Goal: Task Accomplishment & Management: Complete application form

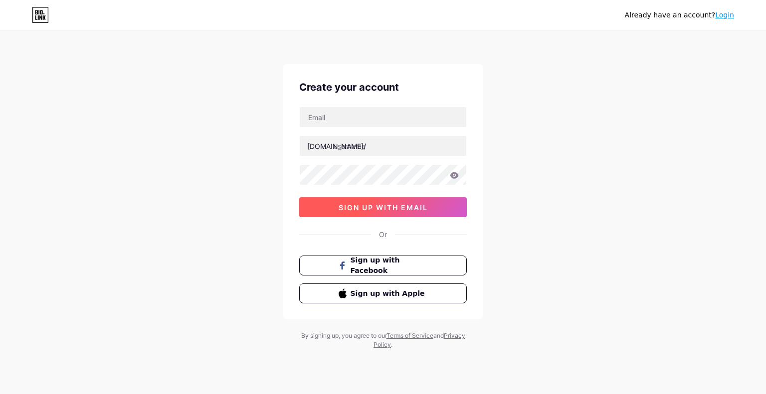
click at [379, 207] on span "sign up with email" at bounding box center [383, 207] width 89 height 8
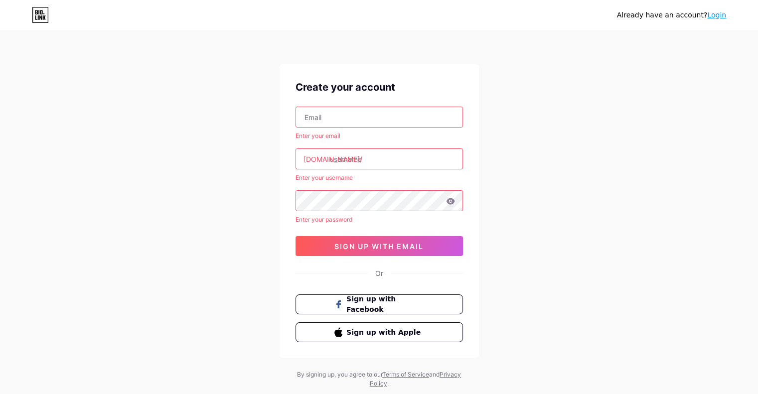
click at [333, 120] on input "text" at bounding box center [379, 117] width 167 height 20
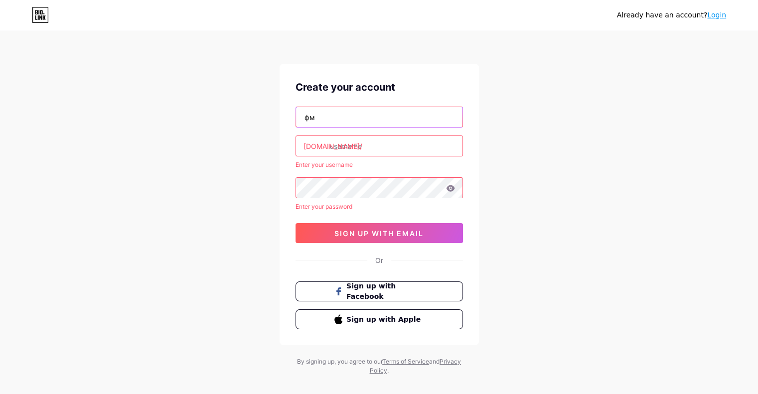
type input "ф"
drag, startPoint x: 353, startPoint y: 118, endPoint x: 301, endPoint y: 116, distance: 52.4
click at [301, 116] on input "[EMAIL_ADDRESS][DOMAIN_NAME]" at bounding box center [379, 117] width 167 height 20
type input "[EMAIL_ADDRESS][DOMAIN_NAME]"
click at [350, 143] on input "text" at bounding box center [379, 146] width 167 height 20
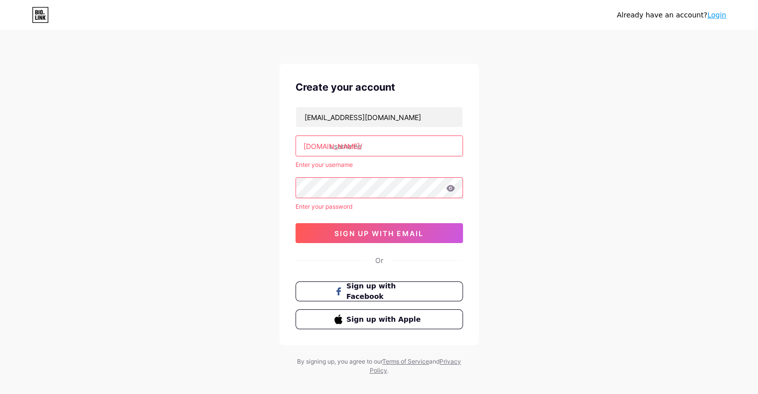
paste input "avtofromkorea"
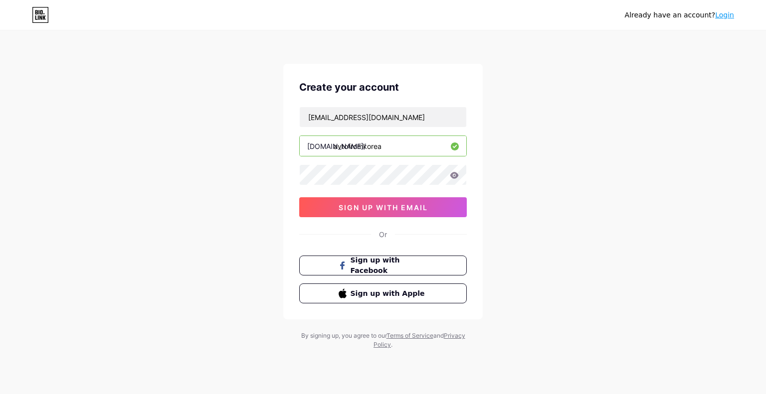
type input "avtofromkorea"
click at [456, 175] on icon at bounding box center [454, 175] width 8 height 6
click at [389, 207] on span "sign up with email" at bounding box center [383, 207] width 89 height 8
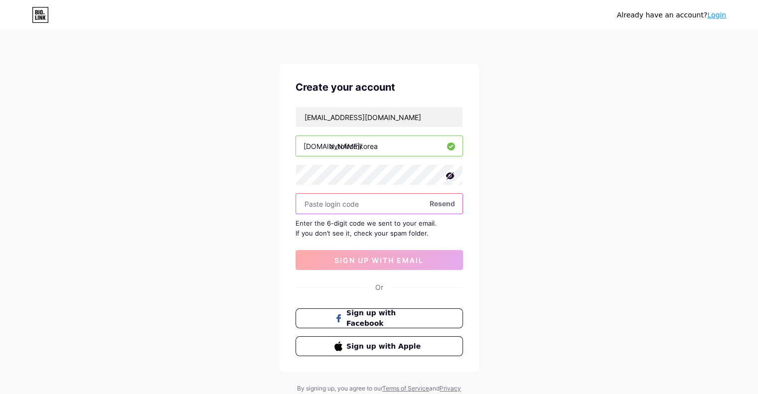
paste input "965446"
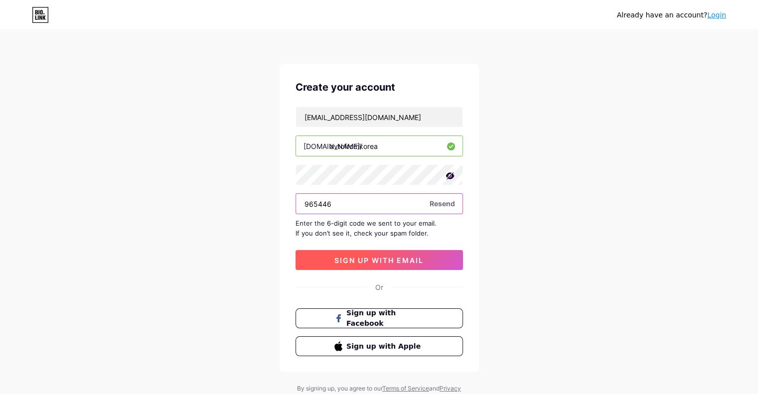
type input "965446"
click at [388, 262] on span "sign up with email" at bounding box center [379, 260] width 89 height 8
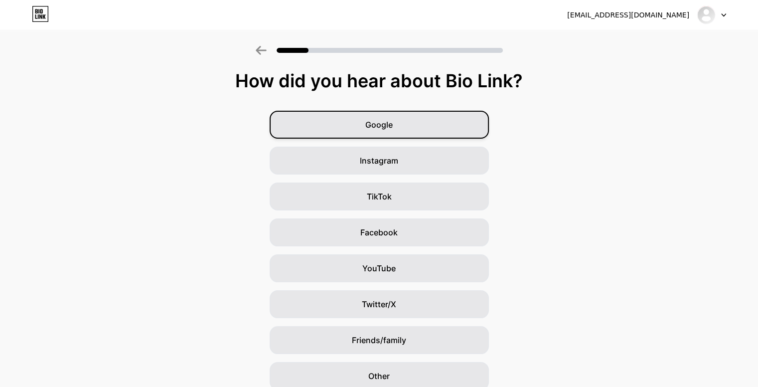
click at [423, 127] on div "Google" at bounding box center [379, 125] width 219 height 28
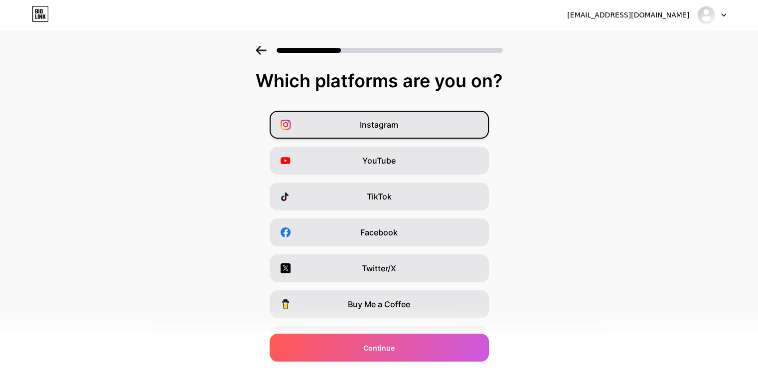
click at [403, 127] on div "Instagram" at bounding box center [379, 125] width 219 height 28
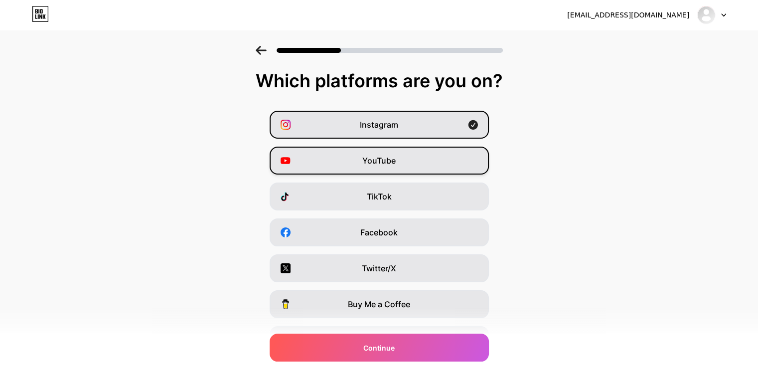
click at [447, 156] on div "YouTube" at bounding box center [379, 161] width 219 height 28
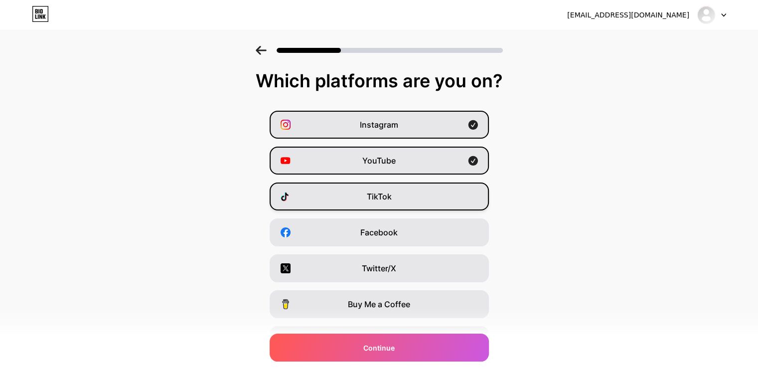
click at [446, 192] on div "TikTok" at bounding box center [379, 196] width 219 height 28
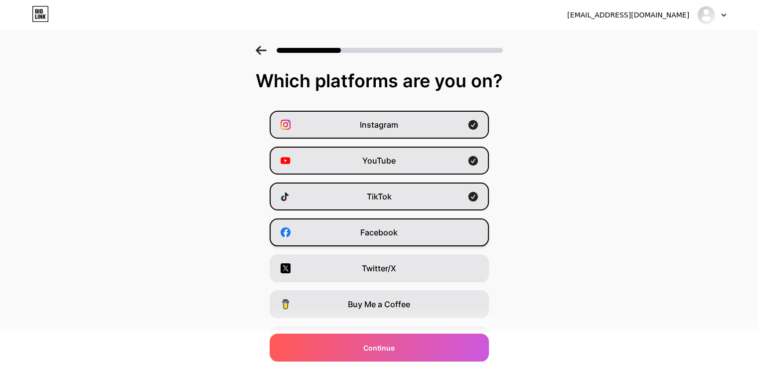
click at [447, 237] on div "Facebook" at bounding box center [379, 232] width 219 height 28
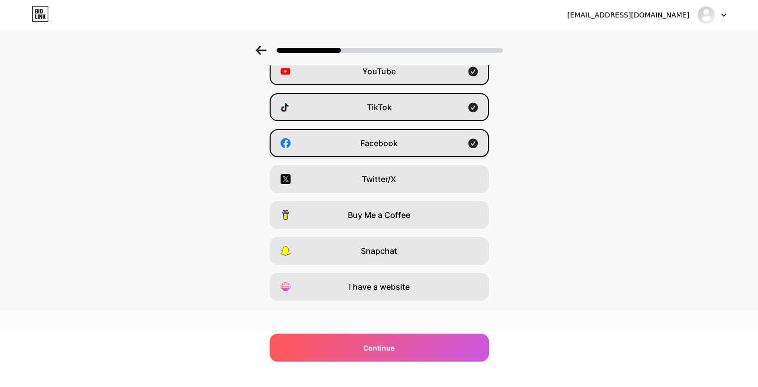
scroll to position [93, 0]
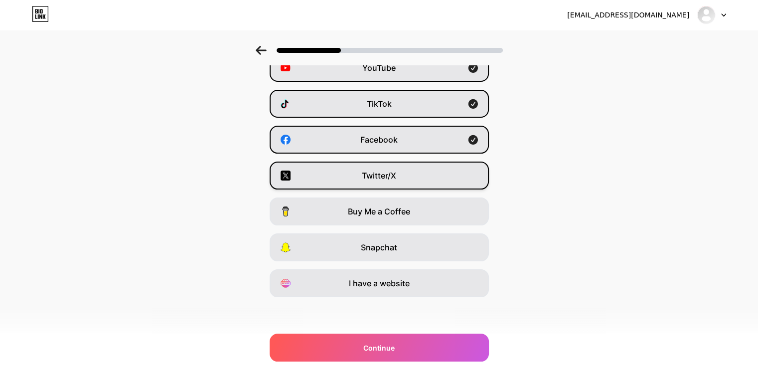
click at [445, 176] on div "Twitter/X" at bounding box center [379, 176] width 219 height 28
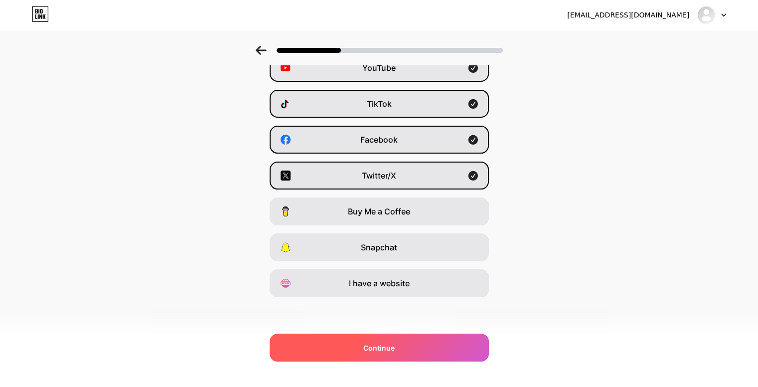
click at [411, 345] on div "Continue" at bounding box center [379, 348] width 219 height 28
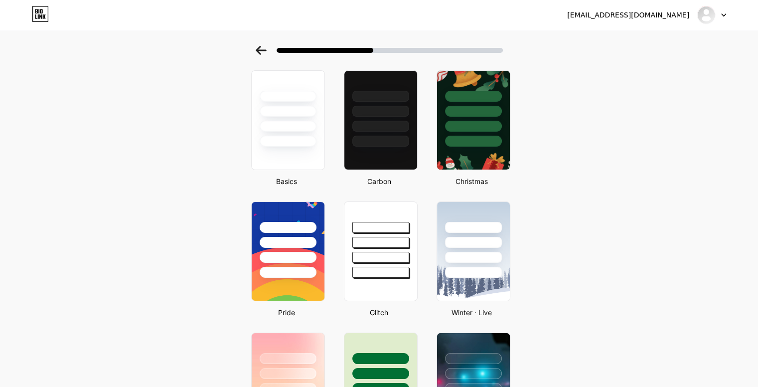
scroll to position [0, 0]
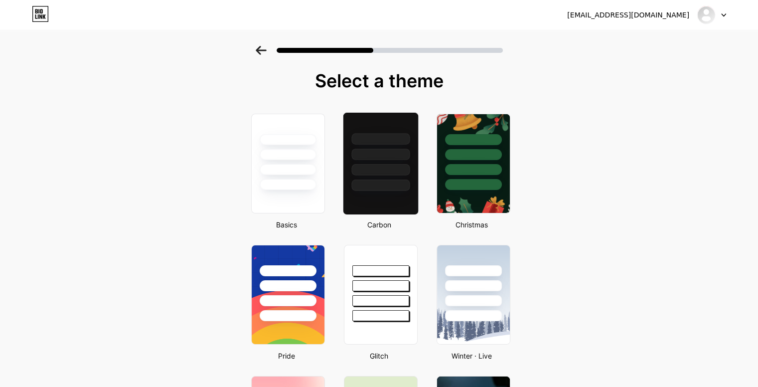
click at [389, 151] on div at bounding box center [381, 154] width 58 height 11
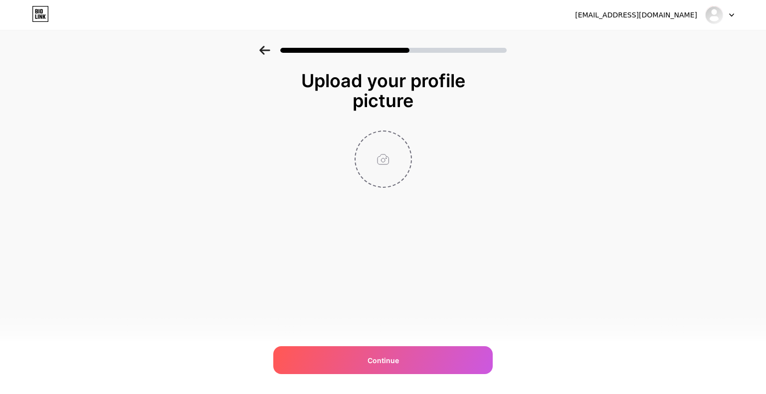
click at [391, 156] on input "file" at bounding box center [383, 159] width 55 height 55
type input "C:\fakepath\Мотивирющая публикация instagram, фото [PERSON_NAME], уведомление с…"
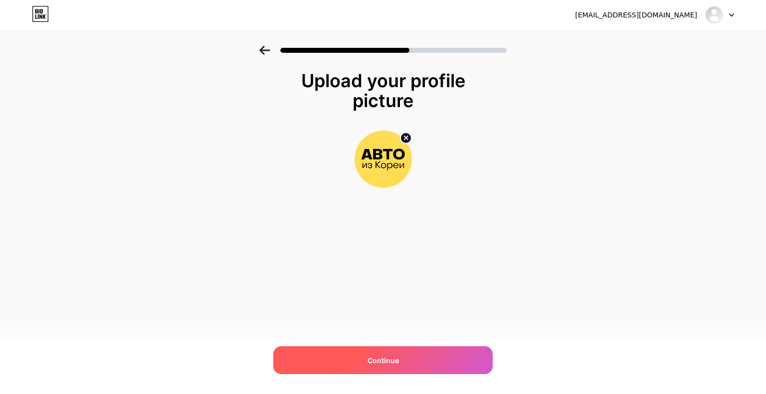
click at [395, 364] on span "Continue" at bounding box center [382, 361] width 31 height 10
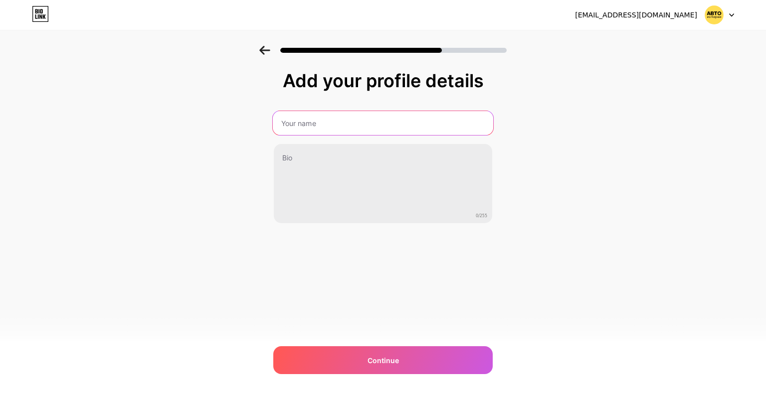
click at [317, 124] on input "text" at bounding box center [383, 123] width 220 height 24
type input "АВТО ИЗ [GEOGRAPHIC_DATA]"
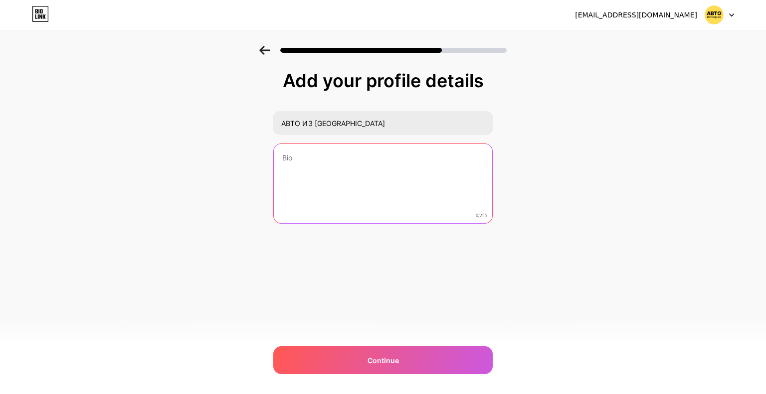
click at [322, 167] on textarea at bounding box center [383, 184] width 218 height 80
paste textarea "🔥 Всё про авто без воды 💸 Цены, расход, опции, честные обзоры 🚘 Новинки и редко…"
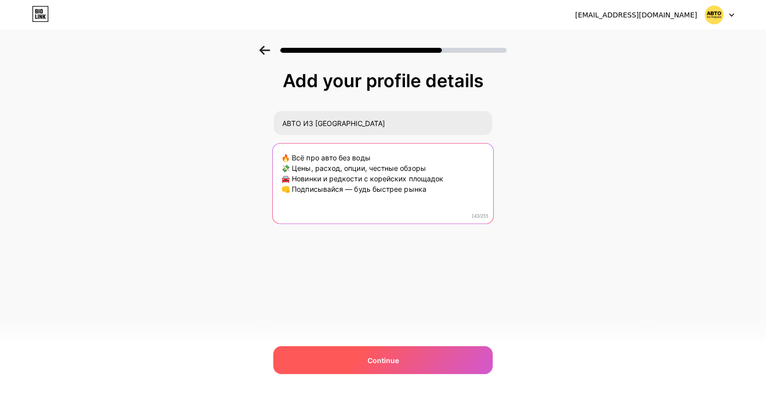
type textarea "🔥 Всё про авто без воды 💸 Цены, расход, опции, честные обзоры 🚘 Новинки и редко…"
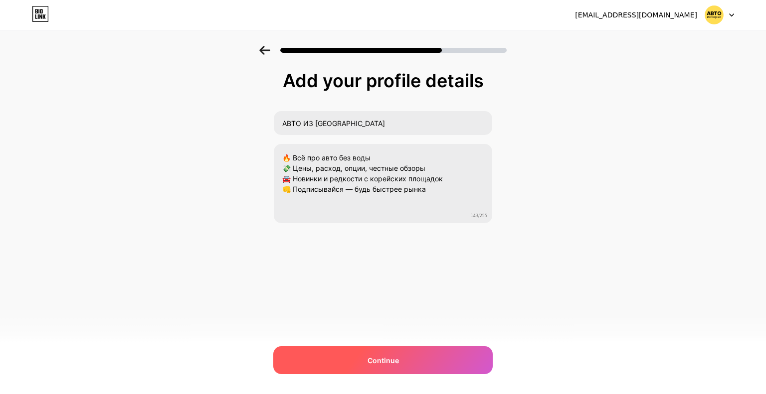
click at [382, 358] on span "Continue" at bounding box center [382, 361] width 31 height 10
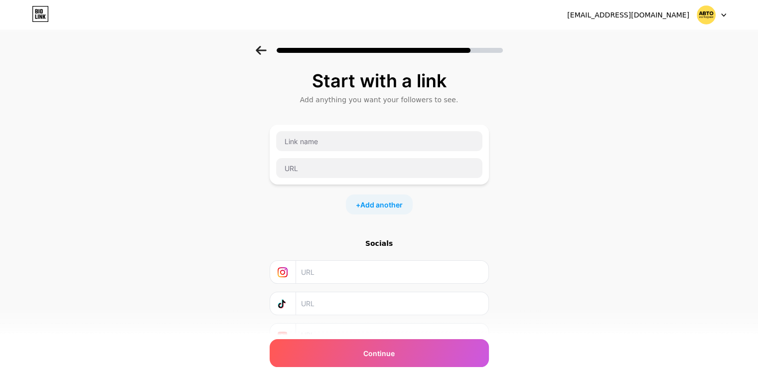
click at [354, 277] on input "text" at bounding box center [391, 272] width 181 height 22
paste input "[URL][DOMAIN_NAME]"
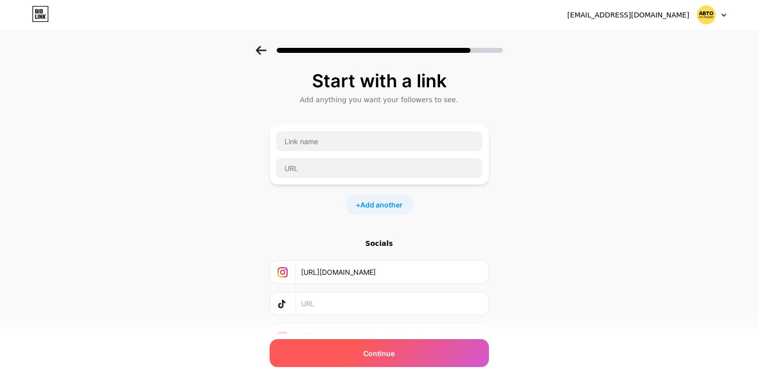
type input "[URL][DOMAIN_NAME]"
click at [373, 353] on span "Continue" at bounding box center [378, 353] width 31 height 10
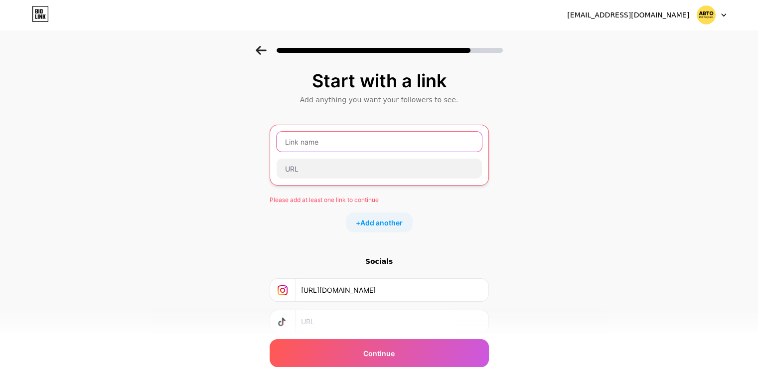
click at [336, 145] on input "text" at bounding box center [379, 142] width 205 height 20
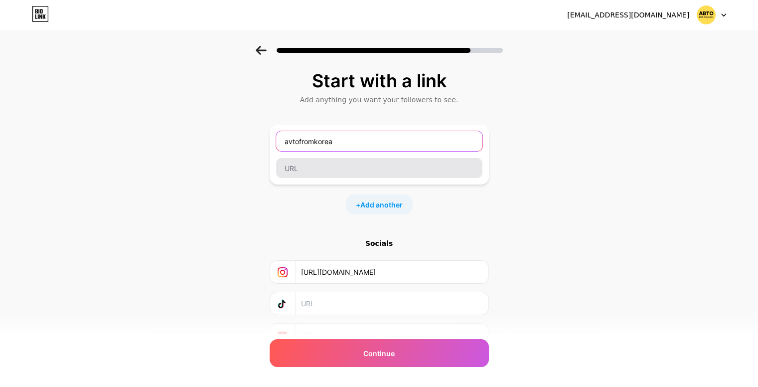
type input "avtofromkorea"
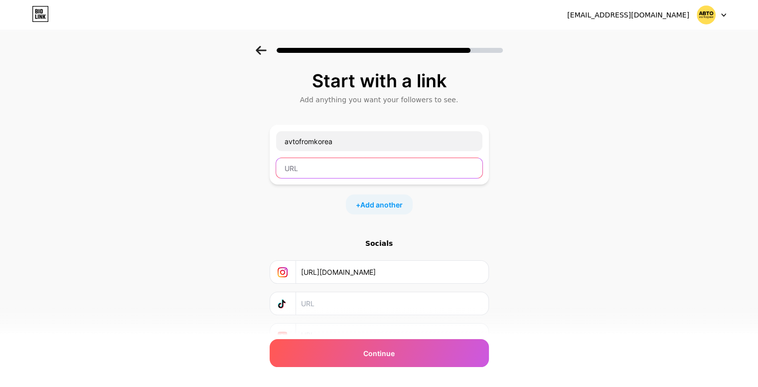
click at [323, 171] on input "text" at bounding box center [379, 168] width 206 height 20
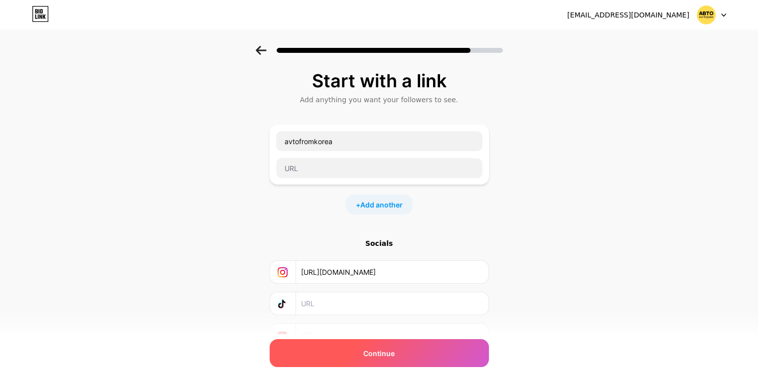
click at [372, 354] on span "Continue" at bounding box center [378, 353] width 31 height 10
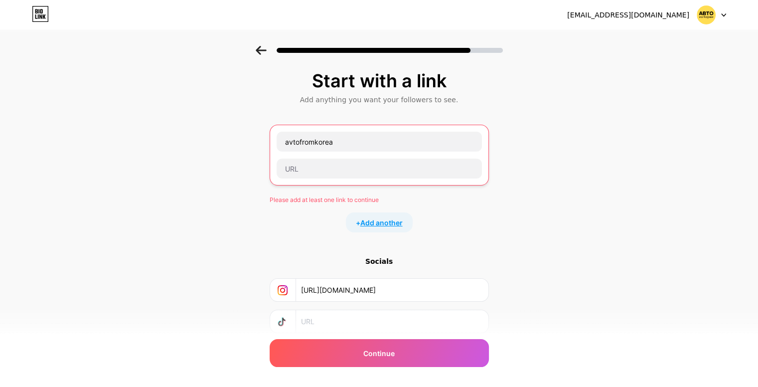
click at [366, 221] on span "Add another" at bounding box center [381, 222] width 42 height 10
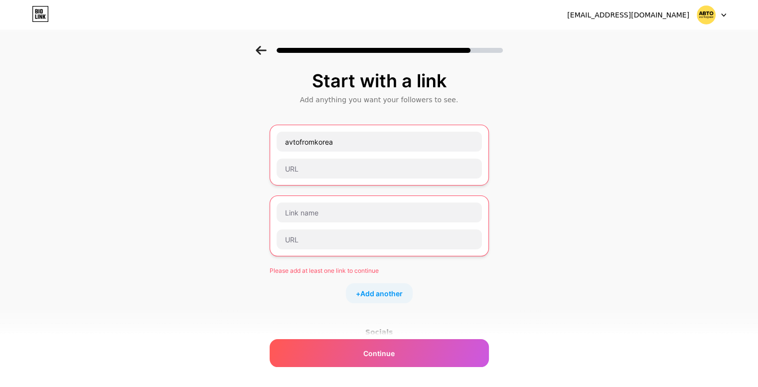
drag, startPoint x: 303, startPoint y: 272, endPoint x: 303, endPoint y: 267, distance: 5.0
click at [303, 271] on div "Please add at least one link to continue" at bounding box center [379, 270] width 219 height 9
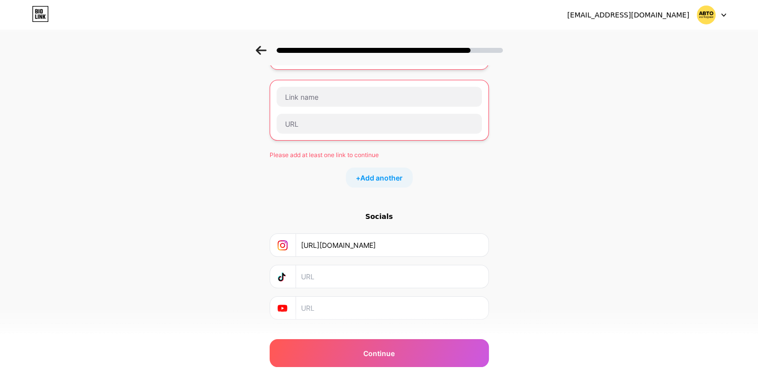
scroll to position [136, 0]
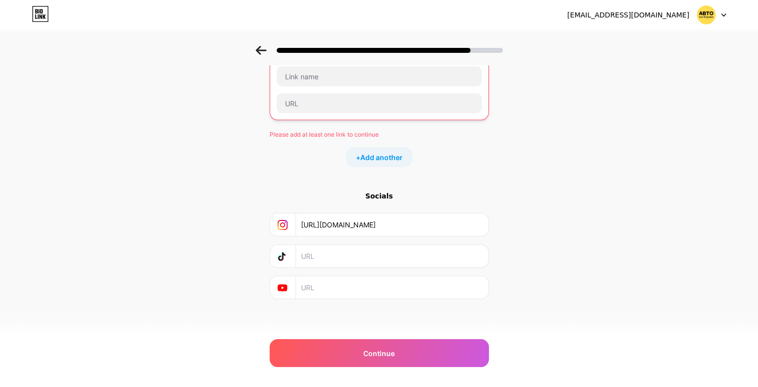
click at [357, 221] on input "[URL][DOMAIN_NAME]" at bounding box center [391, 224] width 181 height 22
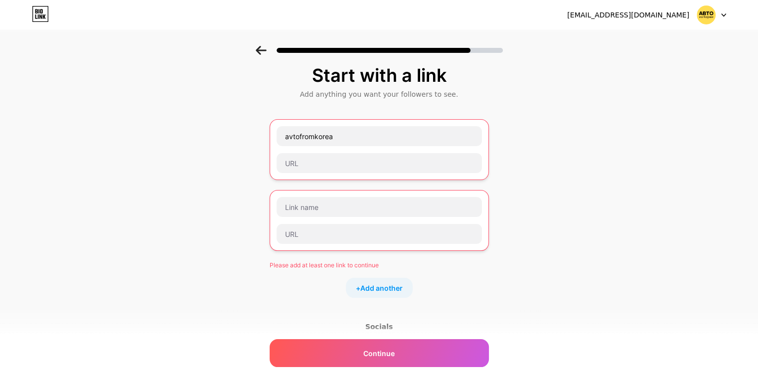
scroll to position [0, 0]
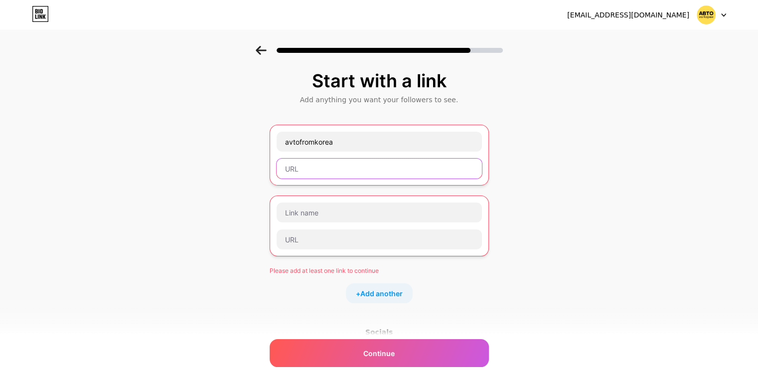
click at [329, 171] on input "text" at bounding box center [379, 169] width 205 height 20
paste input "[URL][DOMAIN_NAME]"
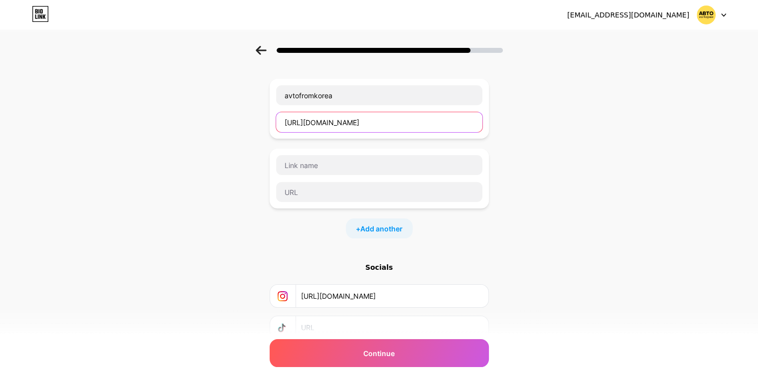
scroll to position [50, 0]
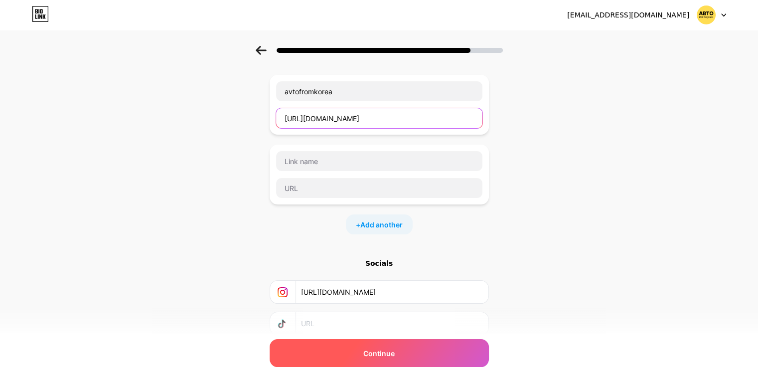
type input "[URL][DOMAIN_NAME]"
click at [401, 357] on div "Continue" at bounding box center [379, 353] width 219 height 28
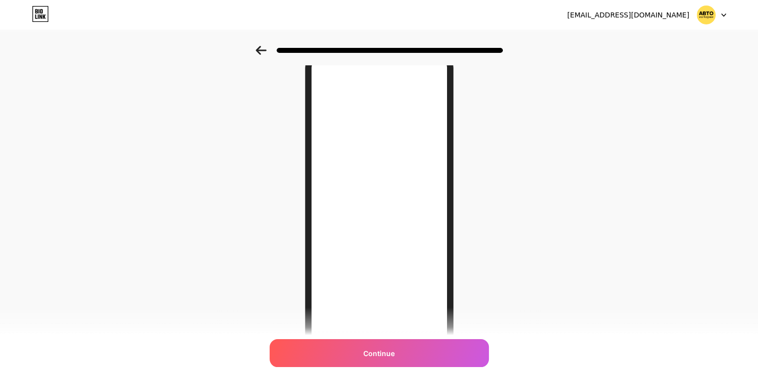
click at [262, 50] on icon at bounding box center [261, 50] width 10 height 9
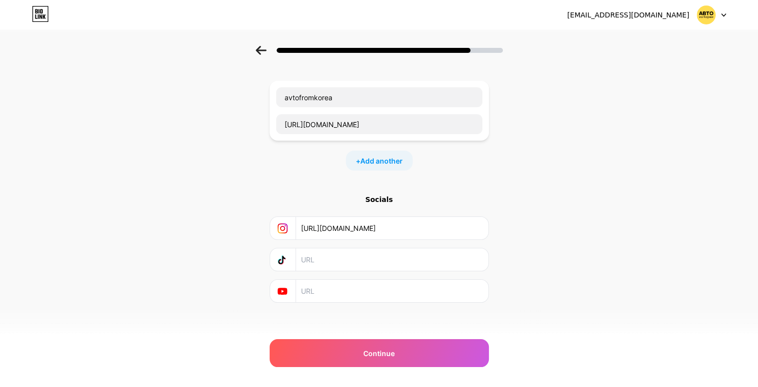
scroll to position [48, 0]
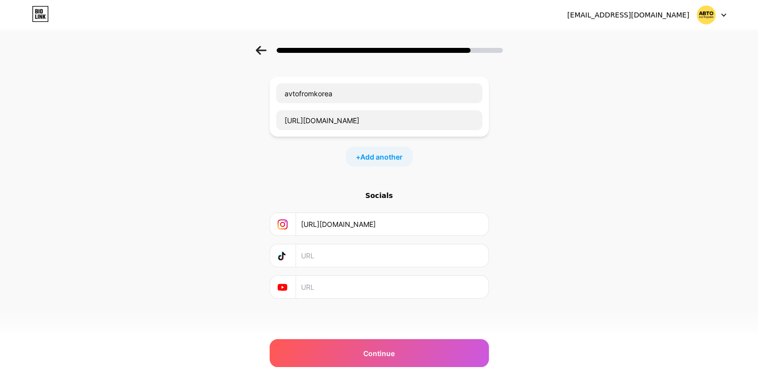
click at [393, 259] on input "text" at bounding box center [391, 255] width 181 height 22
paste input "[URL][DOMAIN_NAME]"
type input "[URL][DOMAIN_NAME]"
click at [331, 284] on input "text" at bounding box center [391, 287] width 181 height 22
paste input "[URL][DOMAIN_NAME]"
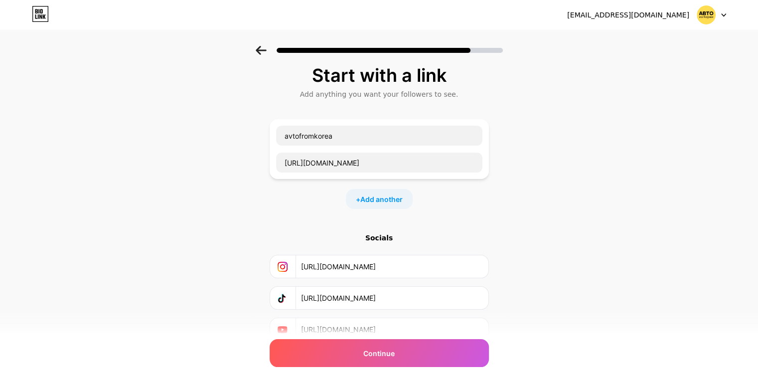
scroll to position [0, 0]
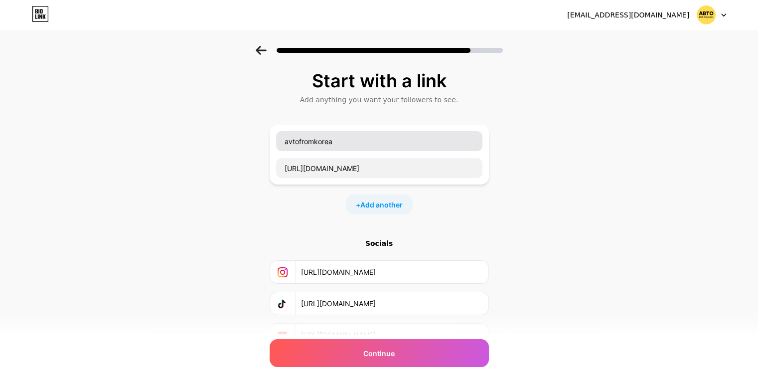
type input "[URL][DOMAIN_NAME]"
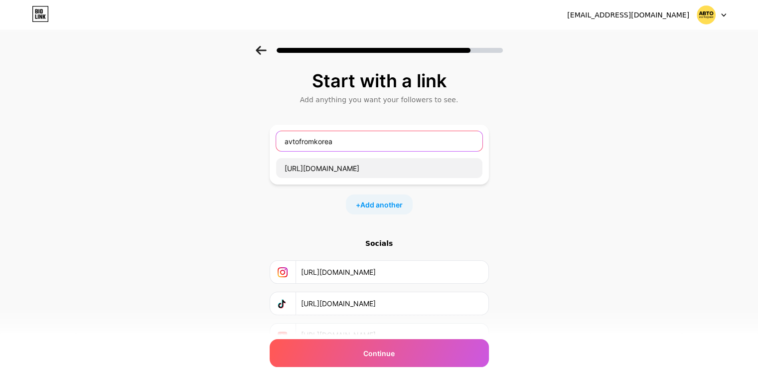
drag, startPoint x: 336, startPoint y: 143, endPoint x: 273, endPoint y: 142, distance: 62.8
click at [273, 142] on div "avtofromkorea [URL][DOMAIN_NAME]" at bounding box center [379, 155] width 219 height 60
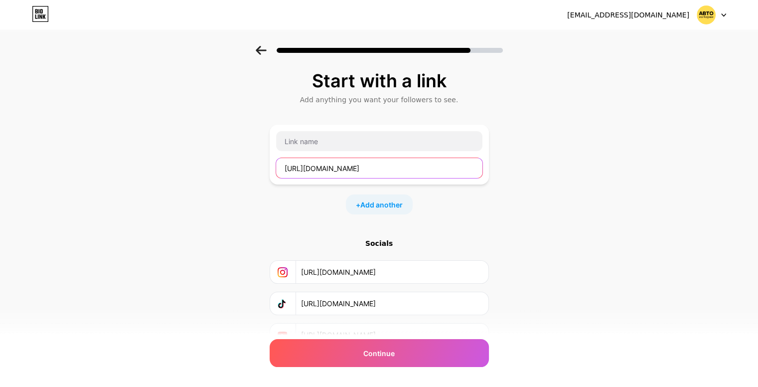
drag, startPoint x: 440, startPoint y: 167, endPoint x: 261, endPoint y: 171, distance: 178.5
click at [261, 171] on div "Start with a link Add anything you want your followers to see. [URL][DOMAIN_NAM…" at bounding box center [379, 221] width 758 height 351
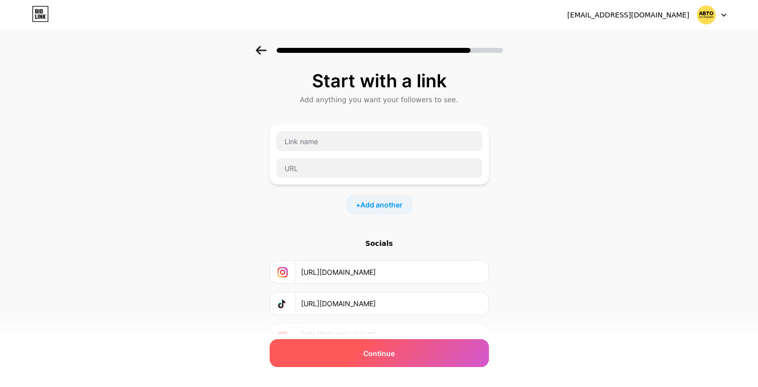
click at [365, 356] on div "Continue" at bounding box center [379, 353] width 219 height 28
